Goal: Find specific page/section: Find specific page/section

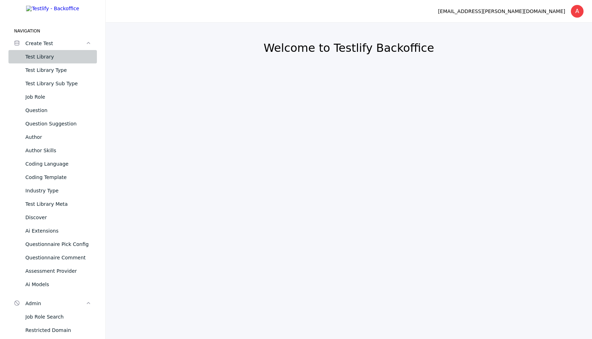
click at [64, 56] on link "Test Library" at bounding box center [52, 56] width 88 height 13
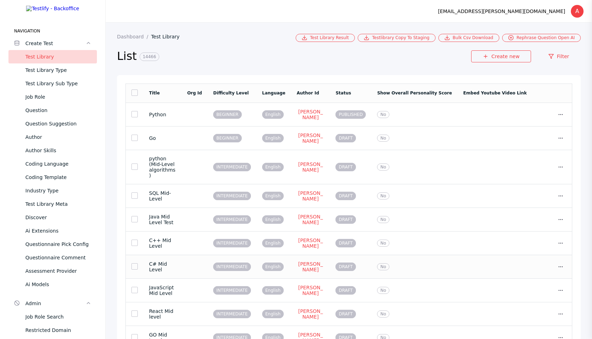
scroll to position [23, 0]
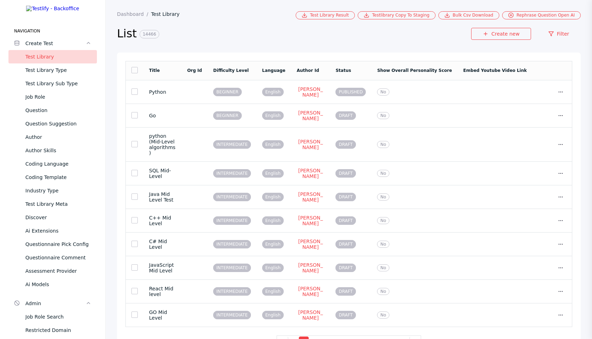
click at [557, 27] on section "List 14466 Create new Filter" at bounding box center [349, 35] width 464 height 33
click at [554, 38] on link "Filter" at bounding box center [559, 34] width 44 height 12
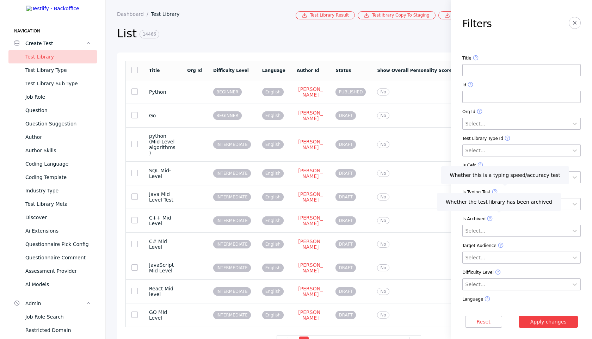
scroll to position [439, 0]
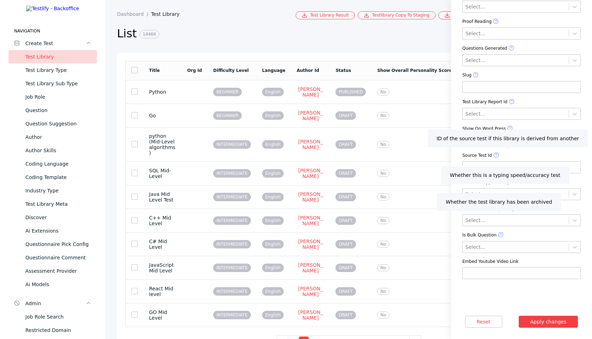
click at [499, 155] on icon at bounding box center [496, 155] width 6 height 6
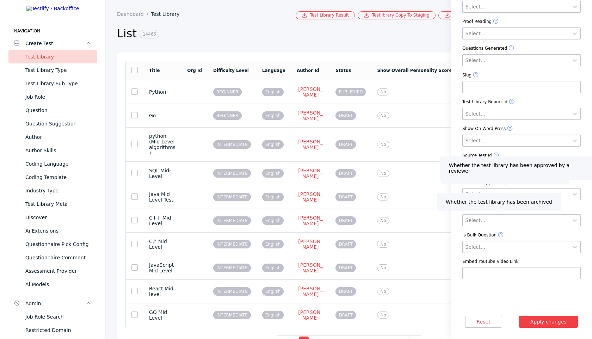
click at [510, 185] on span at bounding box center [508, 182] width 6 height 6
click at [510, 182] on icon at bounding box center [508, 182] width 6 height 6
click at [519, 211] on label "Show Overall Personality Score" at bounding box center [521, 209] width 118 height 6
click at [522, 211] on label "Show Overall Personality Score" at bounding box center [521, 209] width 118 height 6
